Goal: Task Accomplishment & Management: Manage account settings

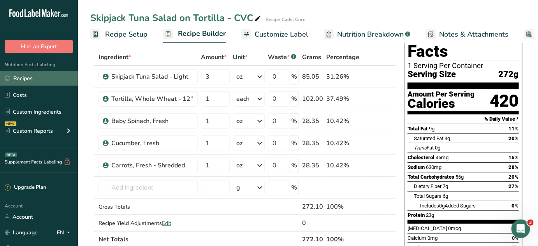
click at [29, 80] on link "Recipes" at bounding box center [39, 78] width 78 height 15
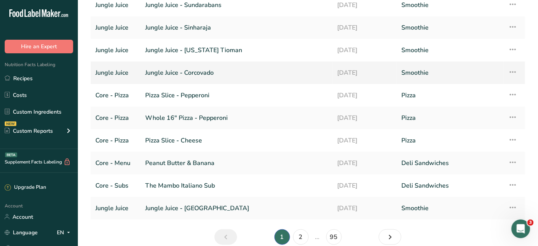
scroll to position [70, 0]
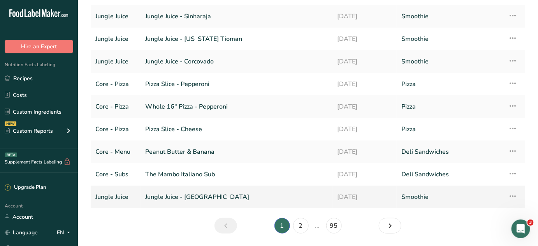
click at [192, 198] on link "Jungle Juice - Congo" at bounding box center [236, 197] width 183 height 16
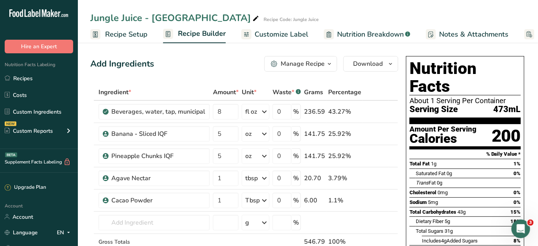
click at [137, 35] on span "Recipe Setup" at bounding box center [126, 34] width 42 height 11
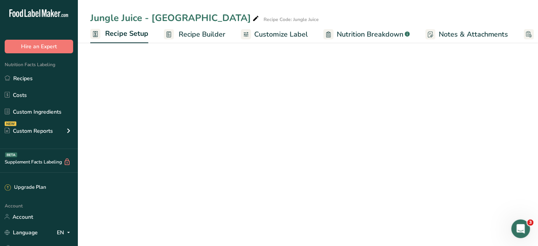
scroll to position [0, 3]
select select "22"
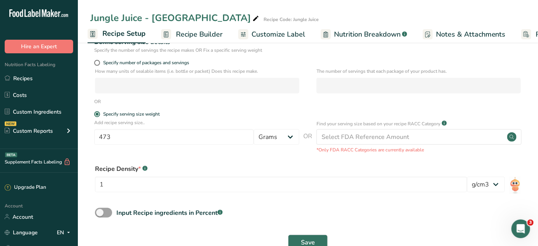
scroll to position [106, 0]
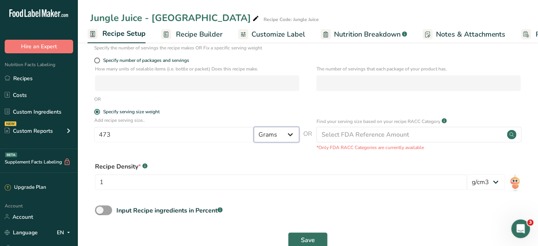
click at [284, 136] on select "Grams kg mg mcg lb oz l mL fl oz tbsp tsp cup qt gallon" at bounding box center [277, 135] width 46 height 16
select select "17"
click at [254, 127] on select "Grams kg mg mcg lb oz l mL fl oz tbsp tsp cup qt gallon" at bounding box center [277, 135] width 46 height 16
click at [306, 238] on span "Save" at bounding box center [308, 240] width 14 height 9
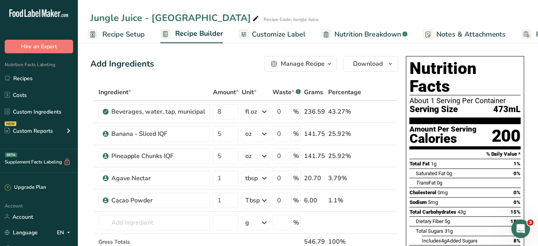
drag, startPoint x: 116, startPoint y: 34, endPoint x: 130, endPoint y: 41, distance: 15.7
click at [116, 34] on span "Recipe Setup" at bounding box center [123, 34] width 42 height 11
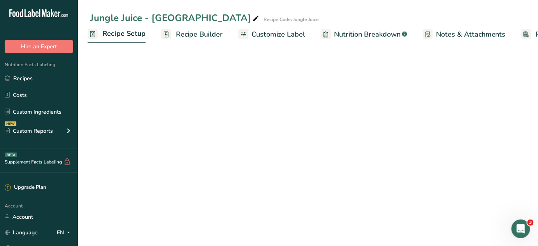
select select "17"
select select "22"
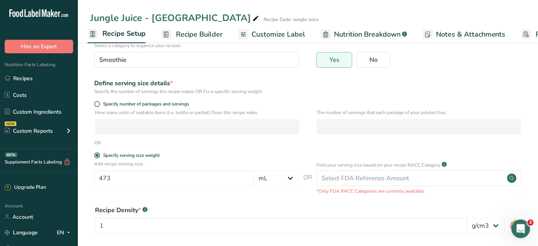
scroll to position [70, 0]
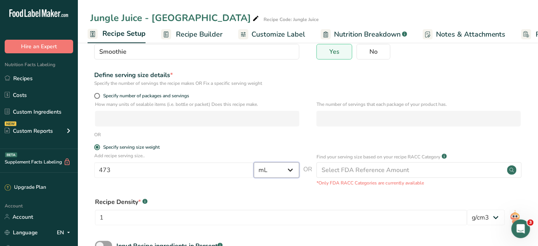
click at [290, 170] on select "Grams kg mg mcg lb oz l mL fl oz tbsp tsp cup qt gallon" at bounding box center [277, 170] width 46 height 16
click at [317, 85] on div "Define serving size details * Specify the number of servings the recipe makes O…" at bounding box center [307, 78] width 435 height 16
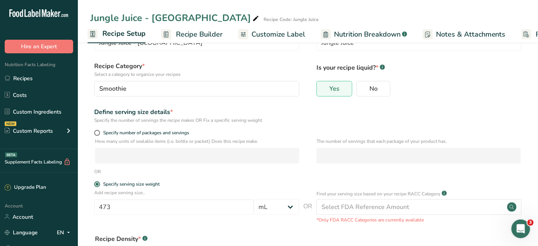
scroll to position [35, 0]
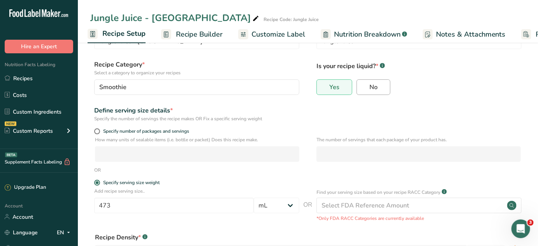
click at [371, 87] on span "No" at bounding box center [374, 87] width 8 height 8
click at [362, 87] on input "No" at bounding box center [359, 86] width 5 height 5
radio input "true"
radio input "false"
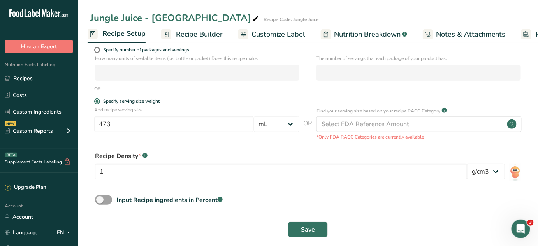
scroll to position [125, 0]
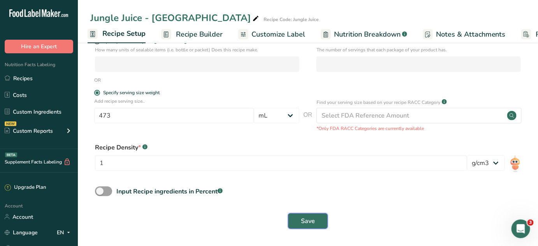
click at [312, 218] on span "Save" at bounding box center [308, 220] width 14 height 9
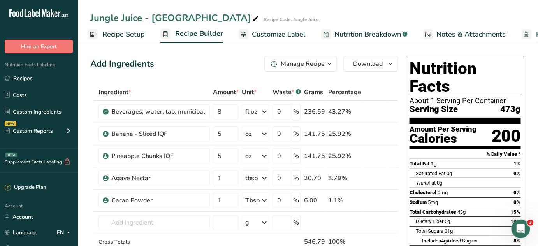
click at [127, 35] on span "Recipe Setup" at bounding box center [123, 34] width 42 height 11
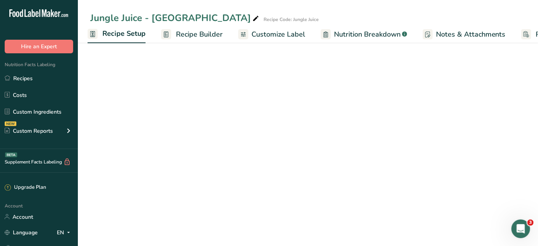
select select "17"
select select "22"
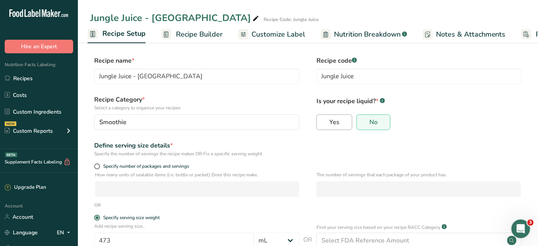
click at [333, 125] on span "Yes" at bounding box center [334, 122] width 10 height 8
click at [322, 125] on input "Yes" at bounding box center [319, 122] width 5 height 5
radio input "true"
radio input "false"
click at [95, 166] on span at bounding box center [97, 167] width 6 height 6
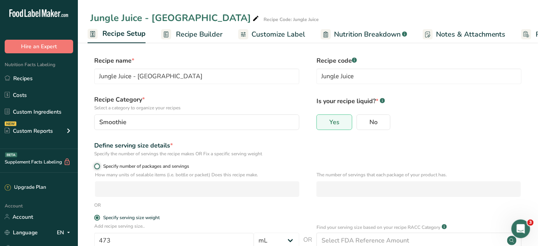
click at [95, 166] on input "Specify number of packages and servings" at bounding box center [96, 166] width 5 height 5
radio input "true"
radio input "false"
select select "0"
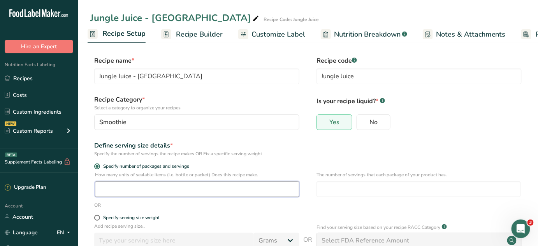
click at [140, 190] on input "number" at bounding box center [197, 189] width 204 height 16
type input "1"
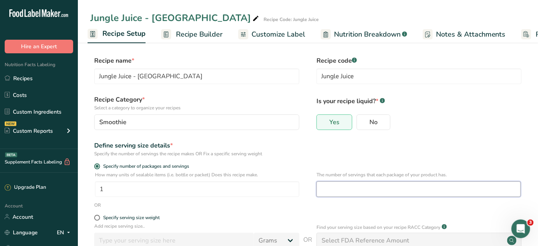
click at [335, 192] on input "number" at bounding box center [419, 189] width 204 height 16
type input "1"
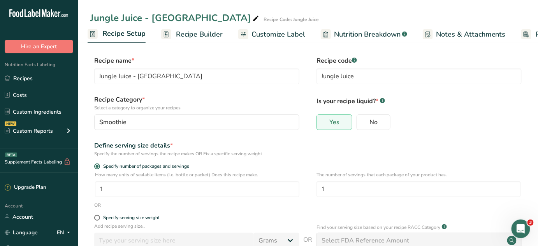
click at [331, 151] on div "Define serving size details * Specify the number of servings the recipe makes O…" at bounding box center [307, 149] width 435 height 16
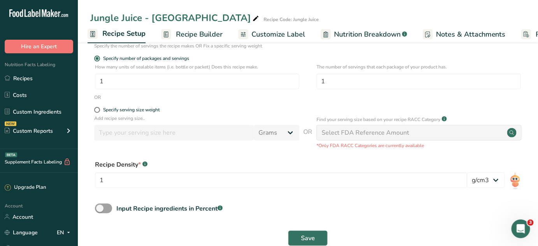
scroll to position [125, 0]
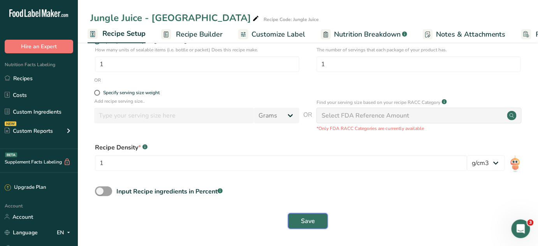
click at [306, 222] on span "Save" at bounding box center [308, 220] width 14 height 9
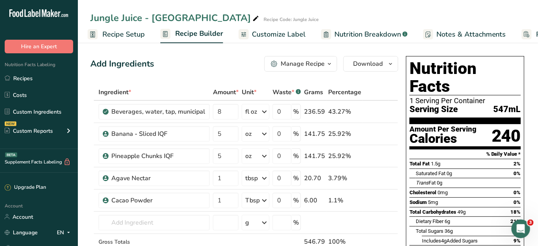
click at [122, 34] on span "Recipe Setup" at bounding box center [123, 34] width 42 height 11
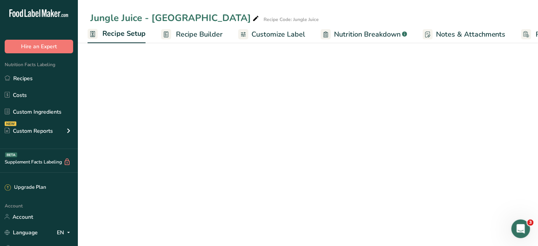
select select "22"
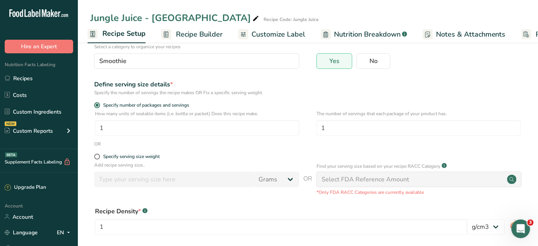
scroll to position [70, 0]
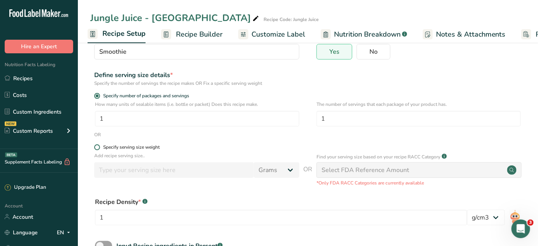
click at [99, 148] on span at bounding box center [97, 147] width 6 height 6
click at [99, 148] on input "Specify serving size weight" at bounding box center [96, 147] width 5 height 5
radio input "true"
radio input "false"
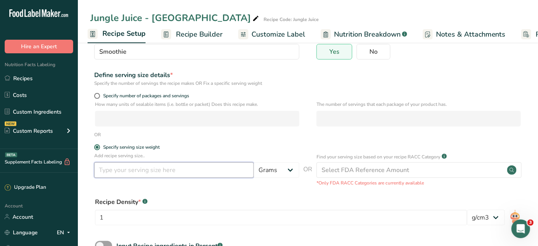
click at [144, 174] on input "number" at bounding box center [174, 170] width 160 height 16
type input "476"
click at [285, 174] on select "Grams kg mg mcg lb oz l mL fl oz tbsp tsp cup qt gallon" at bounding box center [277, 170] width 46 height 16
select select "17"
click at [254, 162] on select "Grams kg mg mcg lb oz l mL fl oz tbsp tsp cup qt gallon" at bounding box center [277, 170] width 46 height 16
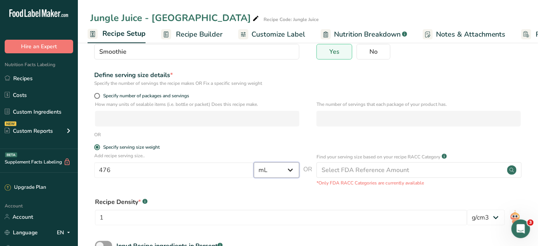
click at [290, 173] on select "Grams kg mg mcg lb oz l mL fl oz tbsp tsp cup qt gallon" at bounding box center [277, 170] width 46 height 16
click at [114, 169] on input "476" at bounding box center [174, 170] width 160 height 16
type input "16"
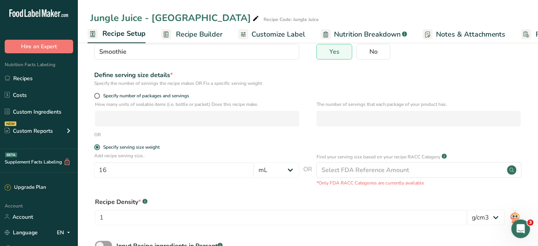
click at [242, 199] on div "Recipe Density * .a-a{fill:#347362;}.b-a{fill:#fff;}" at bounding box center [308, 201] width 426 height 9
click at [275, 176] on select "Grams kg mg mcg lb oz l mL fl oz tbsp tsp cup qt gallon" at bounding box center [277, 170] width 46 height 16
select select "18"
click at [254, 162] on select "Grams kg mg mcg lb oz l mL fl oz tbsp tsp cup qt gallon" at bounding box center [277, 170] width 46 height 16
click at [307, 139] on form "Recipe name * Jungle Juice - Congo Recipe code .a-a{fill:#347362;}.b-a{fill:#ff…" at bounding box center [307, 137] width 435 height 303
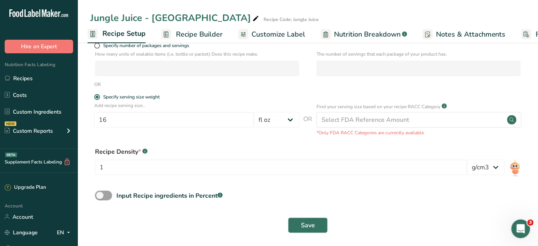
scroll to position [125, 0]
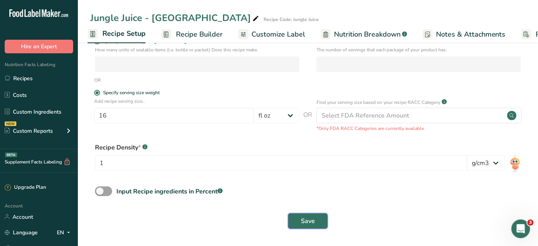
click at [307, 217] on span "Save" at bounding box center [308, 220] width 14 height 9
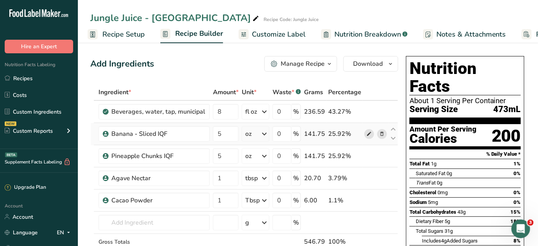
click at [370, 130] on icon at bounding box center [369, 134] width 5 height 8
click at [367, 155] on icon at bounding box center [369, 156] width 5 height 8
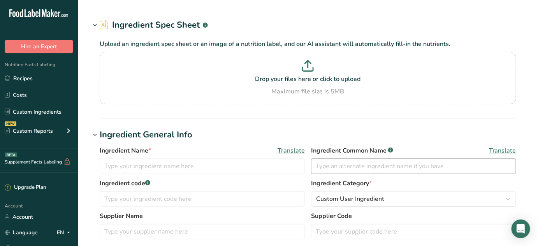
type input "Banana - Sliced IQF"
type input "Banana"
type input "Core - 1000"
type input "GFS"
type input "348496"
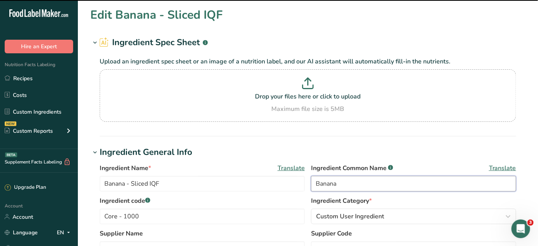
click at [314, 187] on input "Banana" at bounding box center [413, 184] width 205 height 16
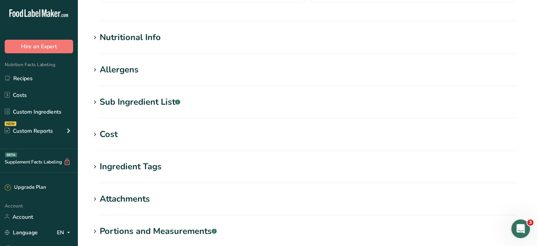
scroll to position [351, 0]
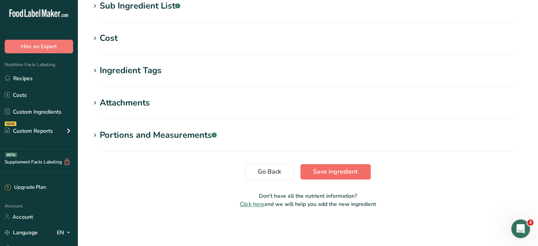
type input "Frozen Banana"
click at [328, 173] on span "Save ingredient" at bounding box center [335, 171] width 45 height 9
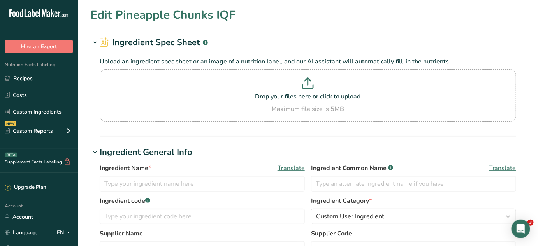
type input "Pineapple Chunks IQF"
type input "Pineapple"
type input "Core-1000"
type input "GFS"
type input "760140"
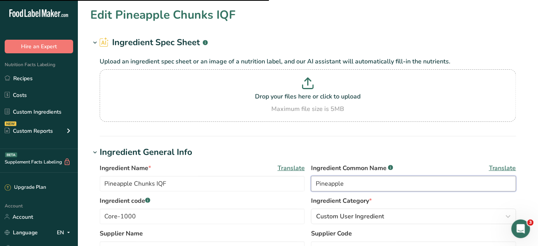
click at [316, 185] on input "Pineapple" at bounding box center [413, 184] width 205 height 16
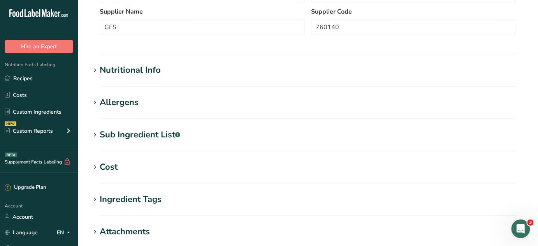
scroll to position [351, 0]
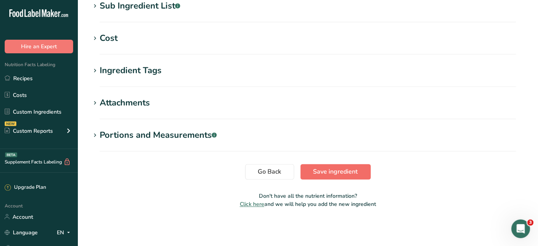
type input "Frozen Pineapple"
click at [326, 176] on span "Save ingredient" at bounding box center [335, 171] width 45 height 9
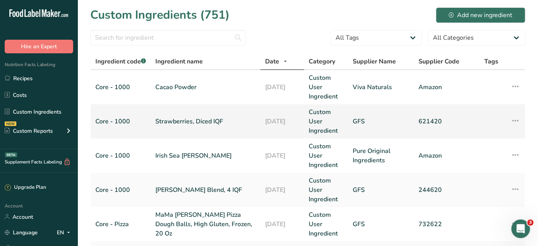
click at [200, 120] on link "Strawberries, Diced IQF" at bounding box center [206, 121] width 100 height 9
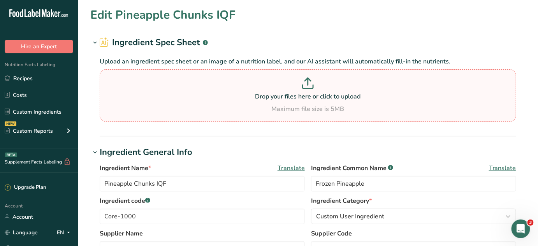
type input "Strawberries, Diced IQF"
type input "Strawberries"
type input "Core - 1000"
type input "621420"
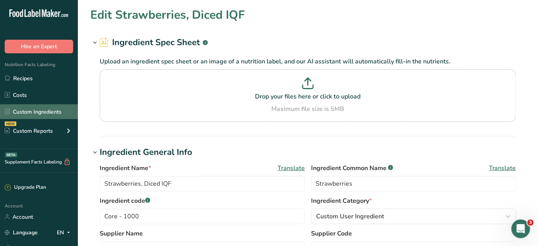
click at [28, 114] on link "Custom Ingredients" at bounding box center [39, 111] width 78 height 15
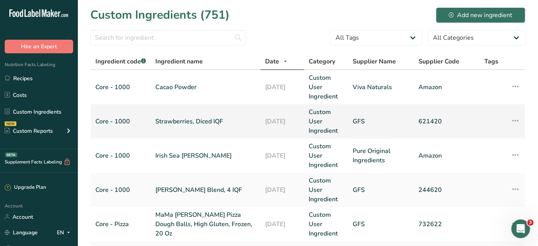
click at [176, 120] on link "Strawberries, Diced IQF" at bounding box center [206, 121] width 100 height 9
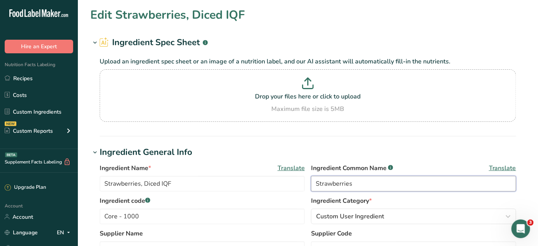
click at [315, 185] on input "Strawberries" at bounding box center [413, 184] width 205 height 16
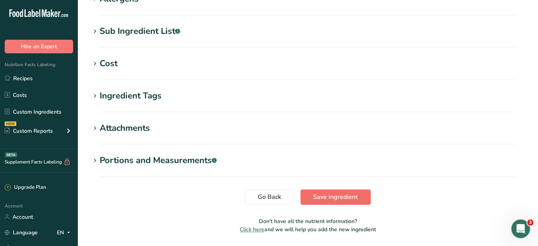
scroll to position [351, 0]
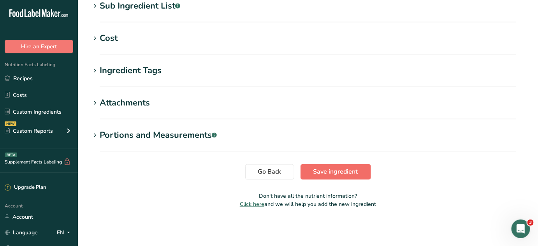
type input "Frozen Strawberries"
click at [323, 172] on span "Save ingredient" at bounding box center [335, 171] width 45 height 9
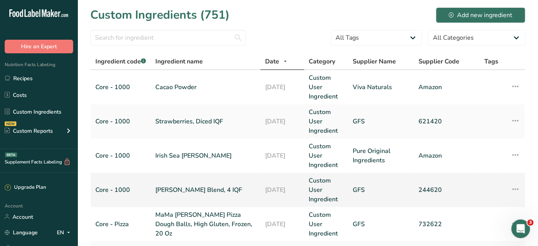
click at [221, 184] on td "[PERSON_NAME] Blend, 4 IQF" at bounding box center [206, 190] width 110 height 34
click at [173, 189] on link "[PERSON_NAME] Blend, 4 IQF" at bounding box center [206, 189] width 100 height 9
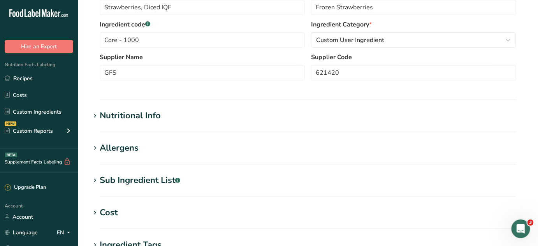
type input "[PERSON_NAME] Blend, 4 IQF"
type input "Mixed Berries"
type input "244620"
type textarea "STRAWBERRIES, BLACKBERRIES, BLUEBERRIES, AND RED RASPBERRIES"
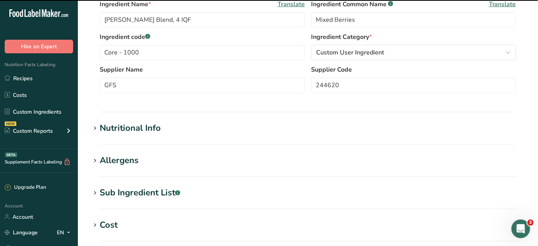
scroll to position [141, 0]
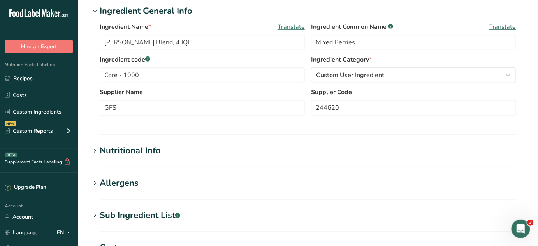
click at [97, 212] on icon at bounding box center [95, 215] width 7 height 11
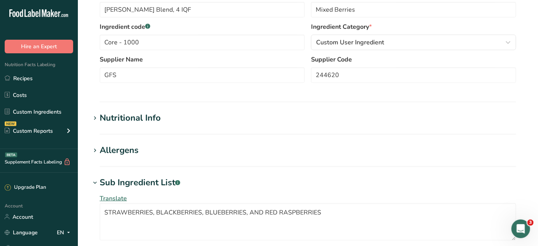
scroll to position [177, 0]
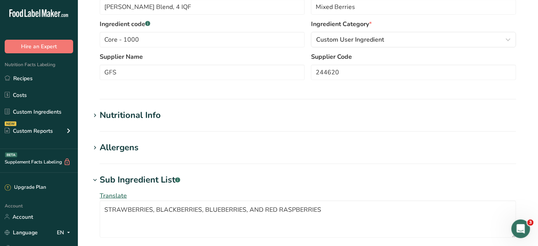
click at [99, 178] on span at bounding box center [94, 180] width 9 height 9
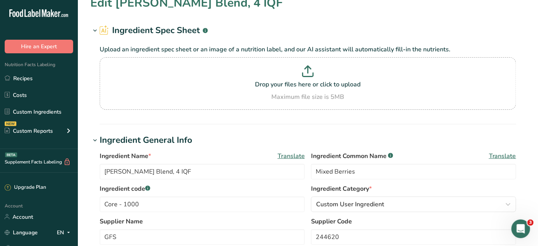
scroll to position [0, 0]
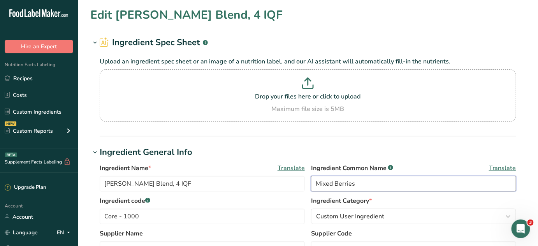
click at [314, 181] on input "Mixed Berries" at bounding box center [413, 184] width 205 height 16
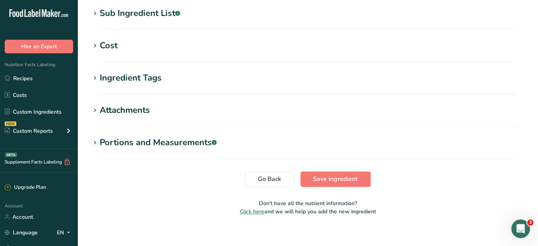
scroll to position [351, 0]
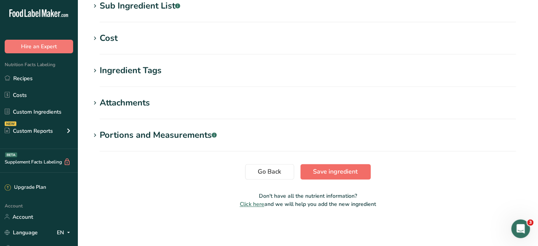
type input "Frozen Mixed Berries"
click at [340, 174] on span "Save ingredient" at bounding box center [335, 171] width 45 height 9
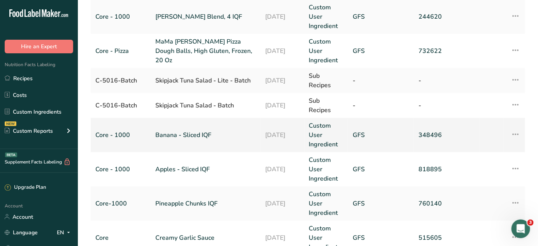
scroll to position [177, 0]
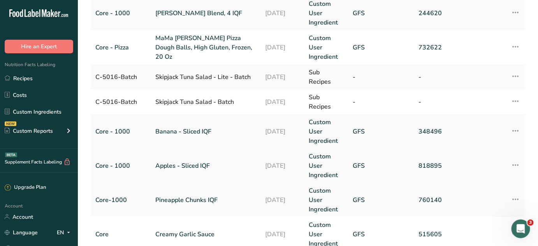
click at [202, 161] on link "Apples - Sliced IQF" at bounding box center [206, 165] width 100 height 9
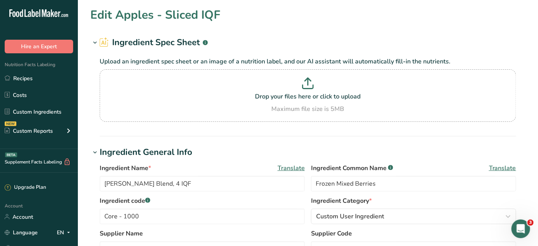
type input "Apples - Sliced IQF"
type input "Apples"
type input "818895"
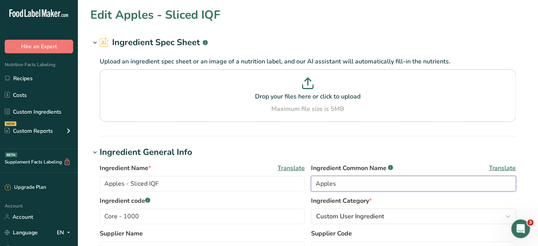
click at [312, 186] on input "Apples" at bounding box center [413, 184] width 205 height 16
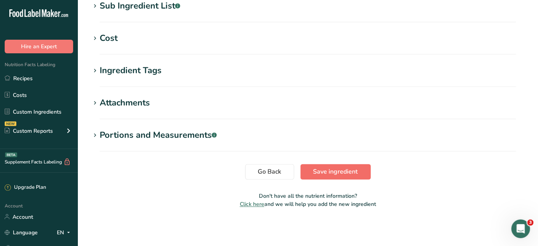
type input "Frozen Apples"
click at [328, 172] on span "Save ingredient" at bounding box center [335, 171] width 45 height 9
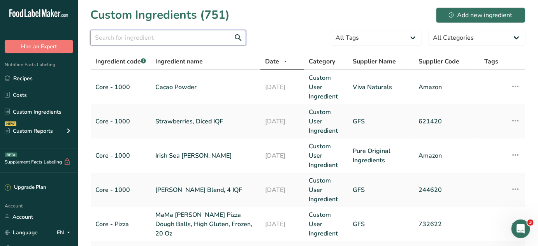
click at [117, 41] on input "text" at bounding box center [168, 38] width 156 height 16
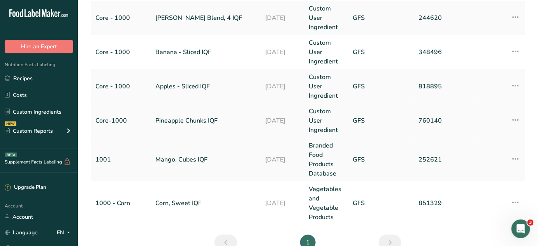
scroll to position [106, 0]
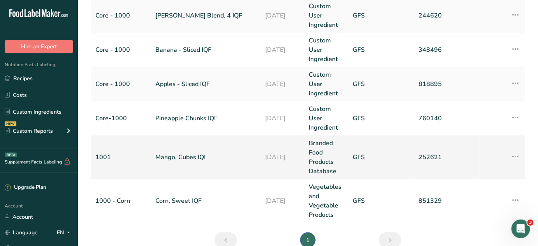
type input "iqf"
click at [178, 153] on link "Mango, Cubes IQF" at bounding box center [206, 157] width 100 height 9
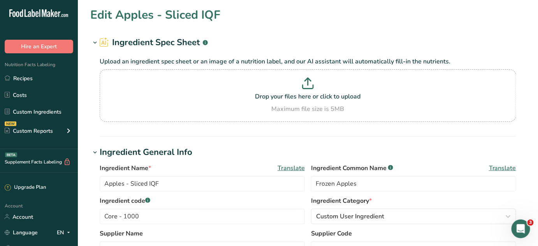
type input "Mango, Cubes IQF"
type input "Mango"
type input "1001"
type input "252621"
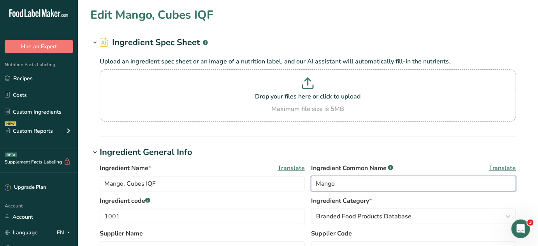
click at [314, 184] on input "Mango" at bounding box center [413, 184] width 205 height 16
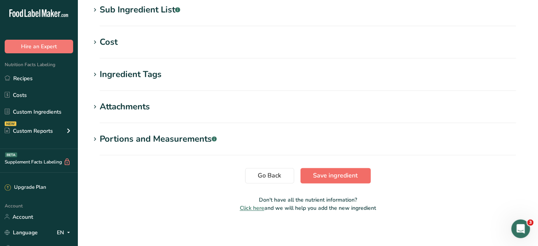
scroll to position [351, 0]
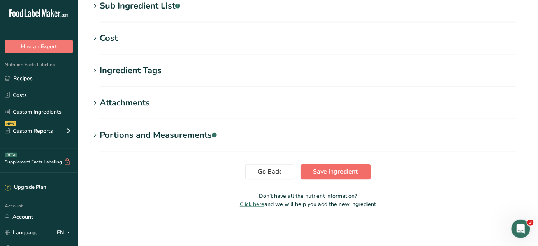
type input "Frozen Mango"
click at [323, 173] on span "Save ingredient" at bounding box center [335, 171] width 45 height 9
